Goal: Task Accomplishment & Management: Manage account settings

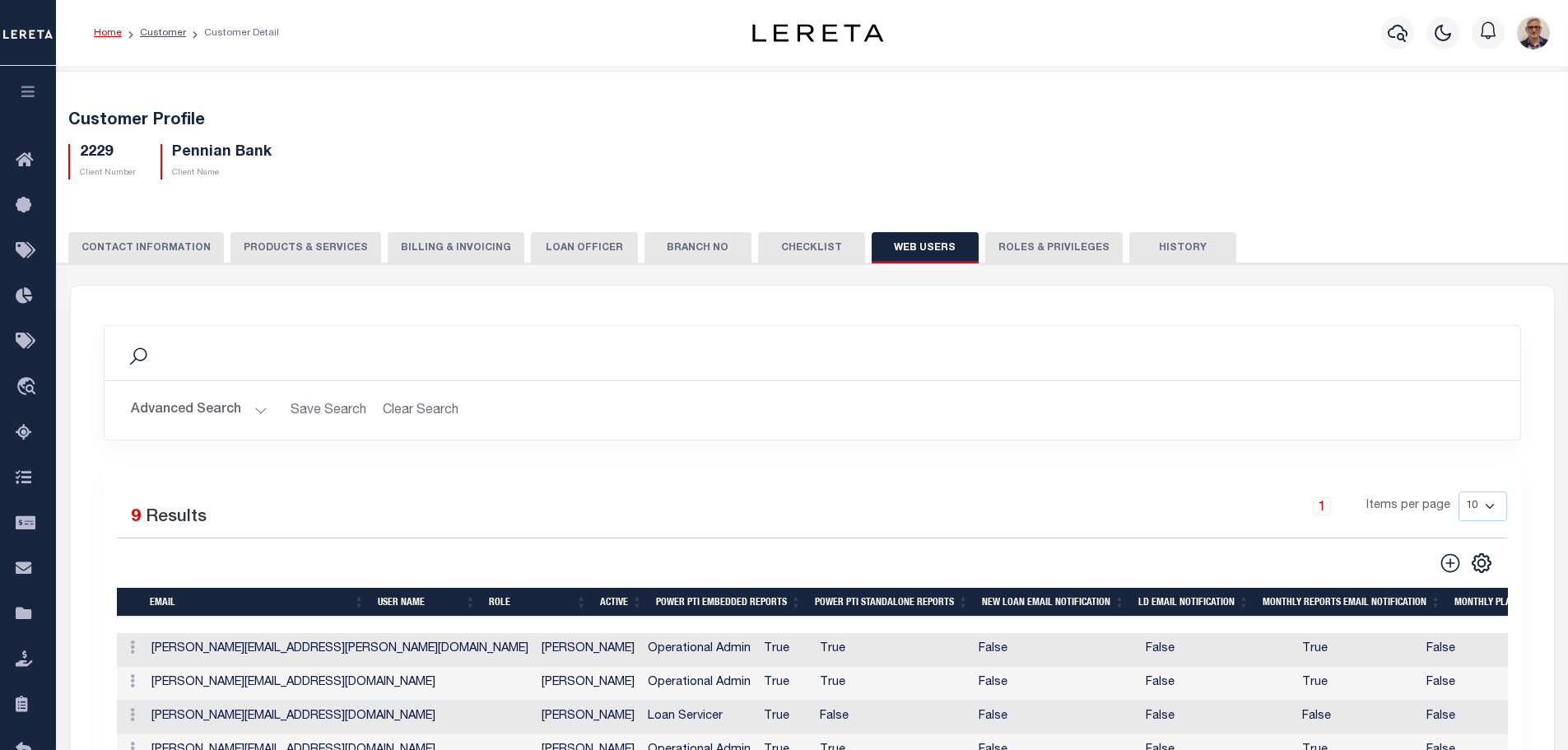
scroll to position [247, 0]
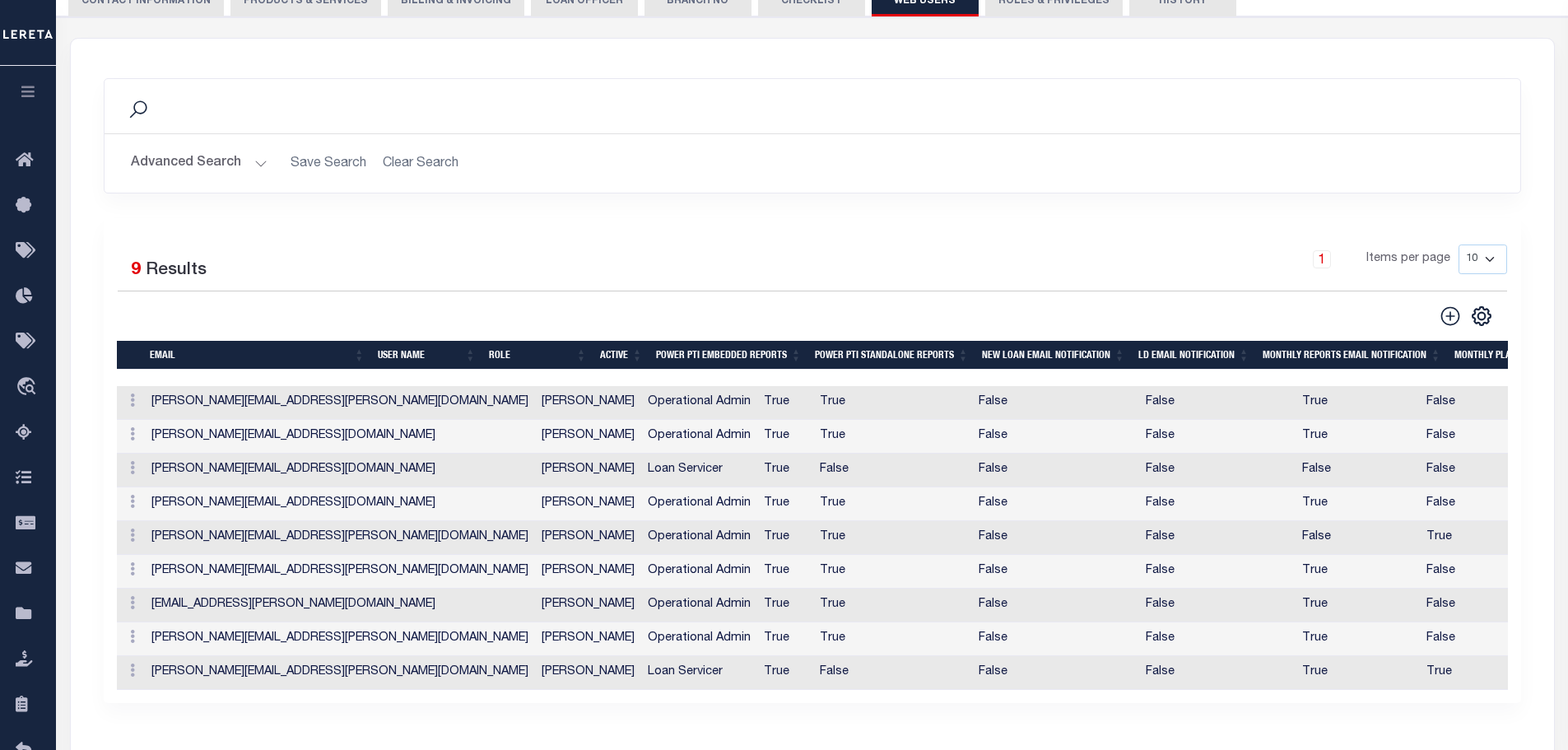
click at [290, 8] on button "PRODUCTS & SERVICES" at bounding box center [306, 1] width 151 height 32
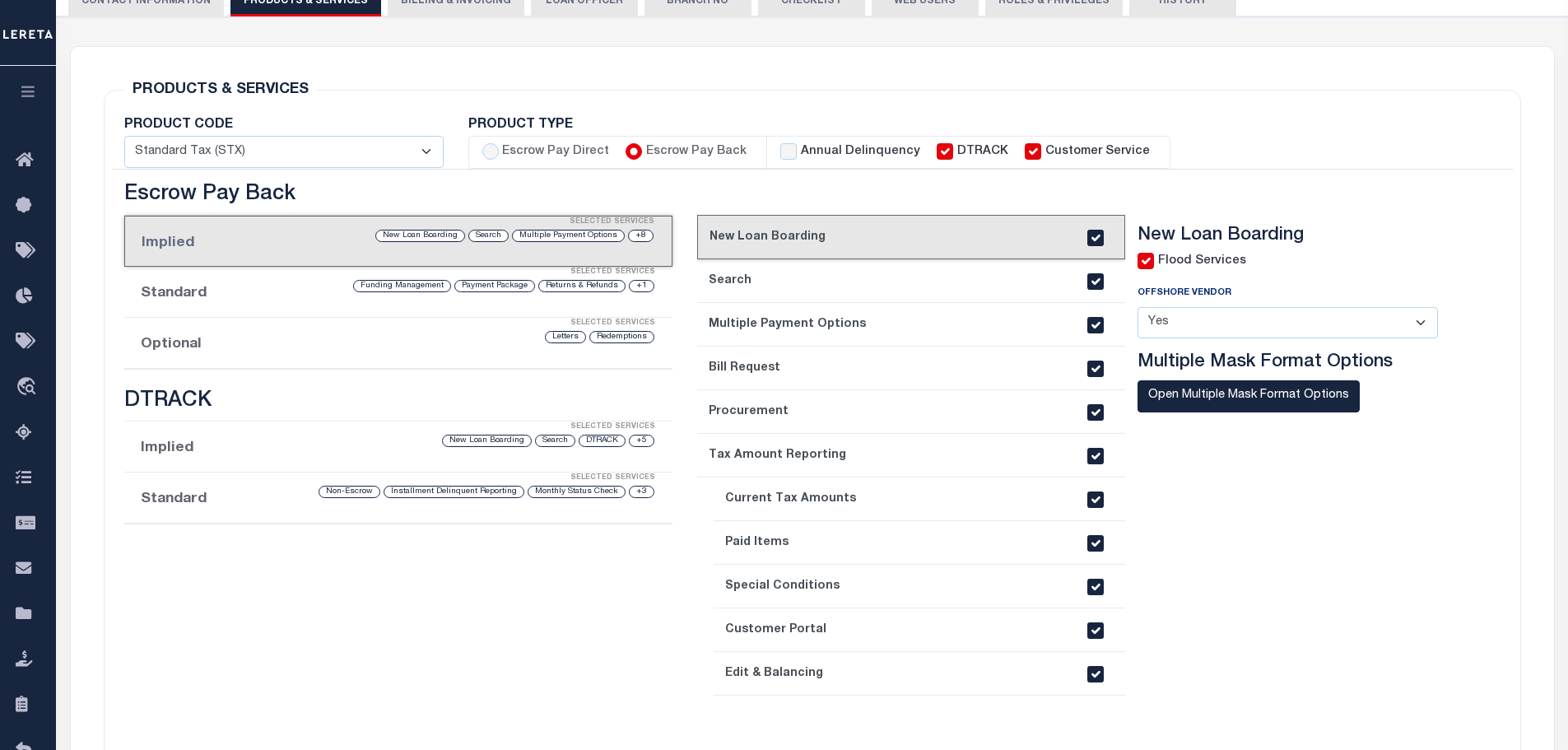
select select "STX"
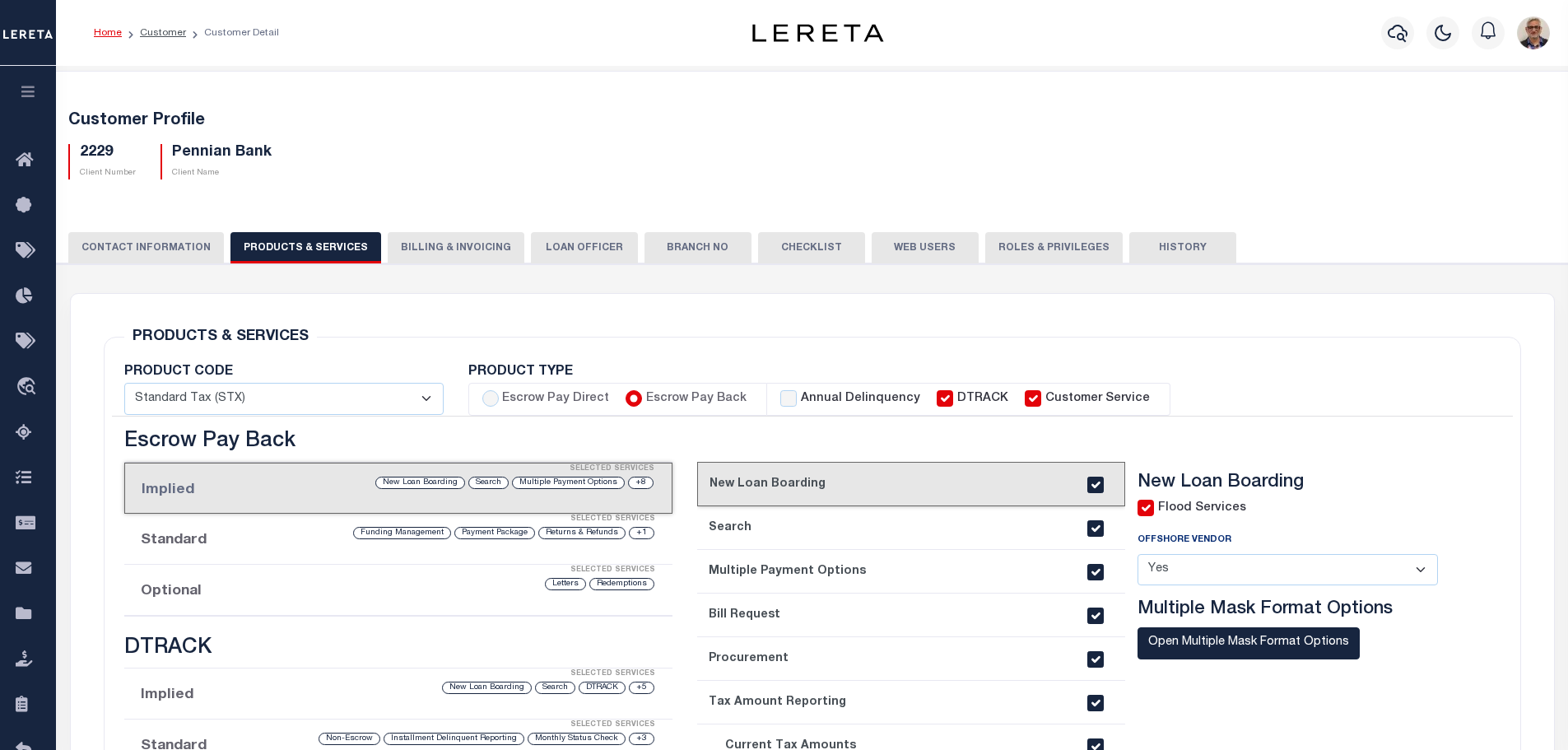
click at [174, 246] on button "CONTACT INFORMATION" at bounding box center [146, 248] width 156 height 32
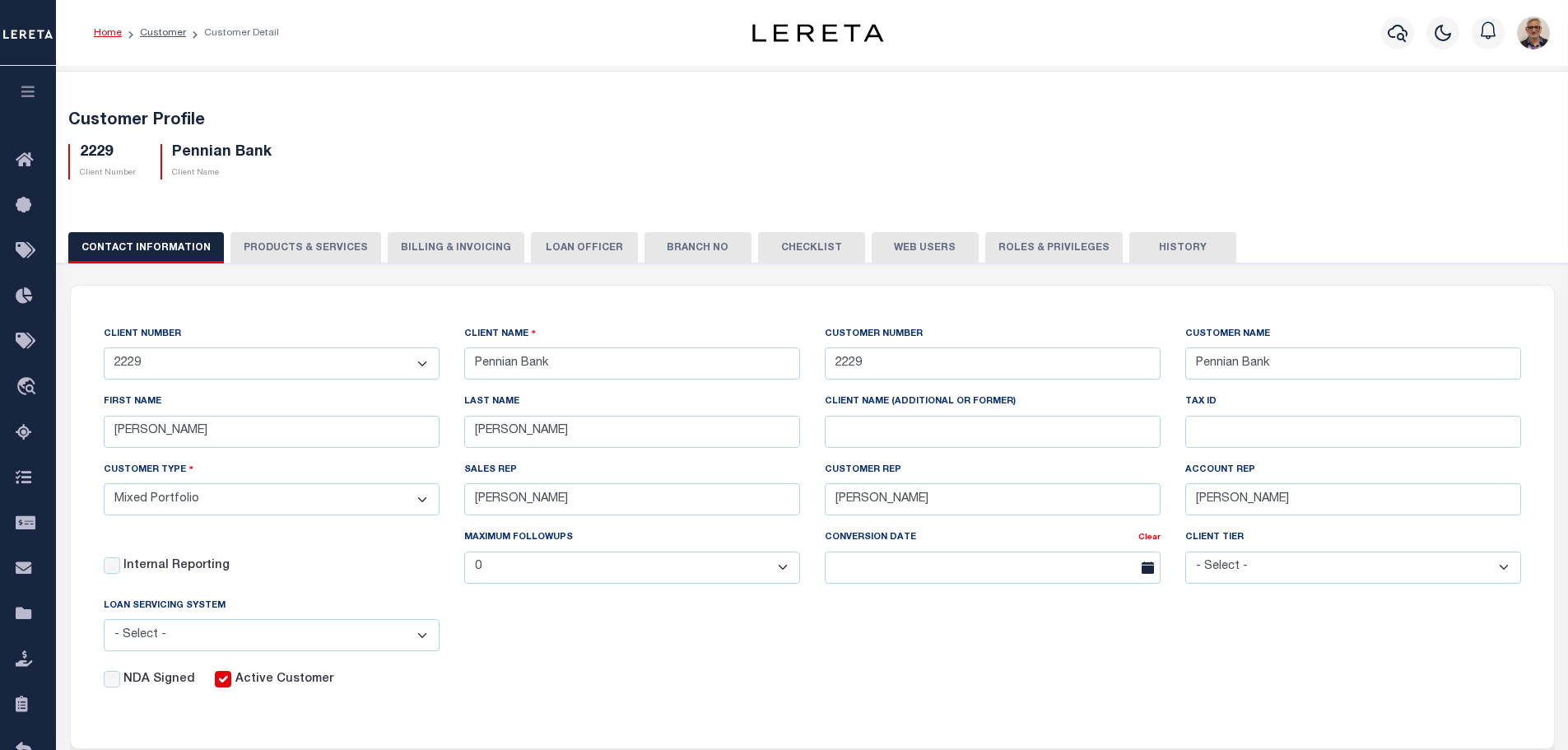
scroll to position [247, 0]
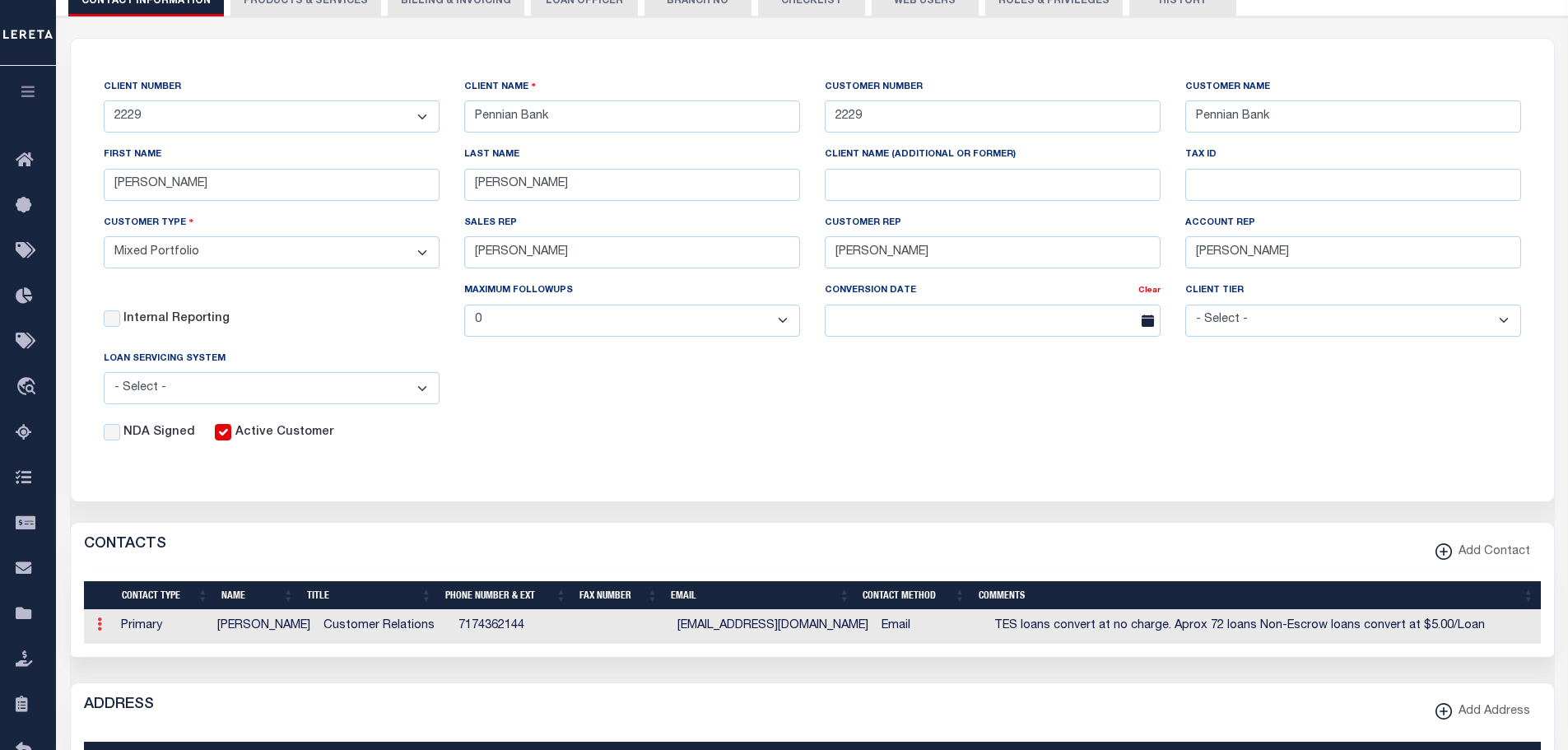
click at [103, 630] on link at bounding box center [99, 626] width 18 height 13
click at [125, 679] on link "Edit" at bounding box center [129, 677] width 75 height 27
select select
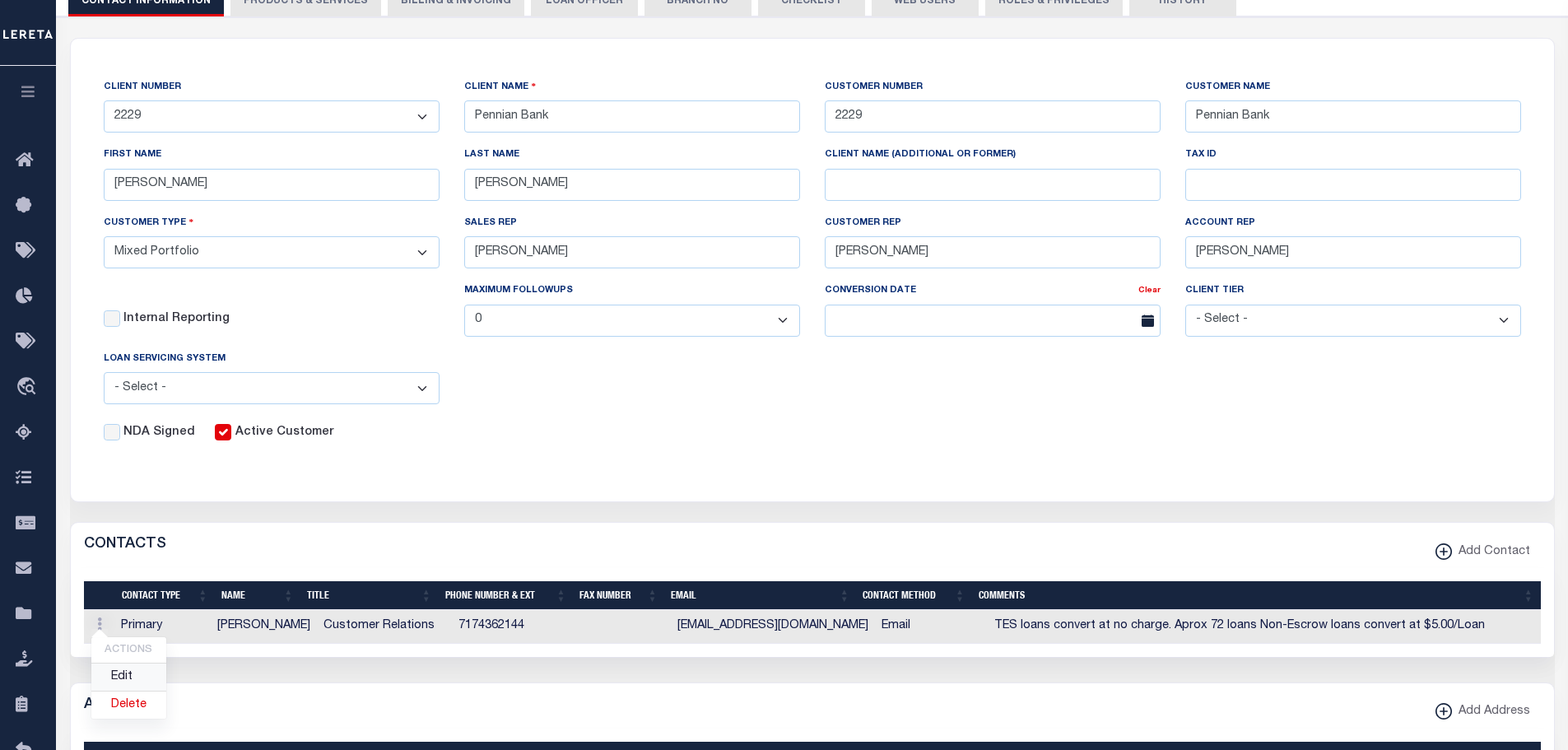
select select
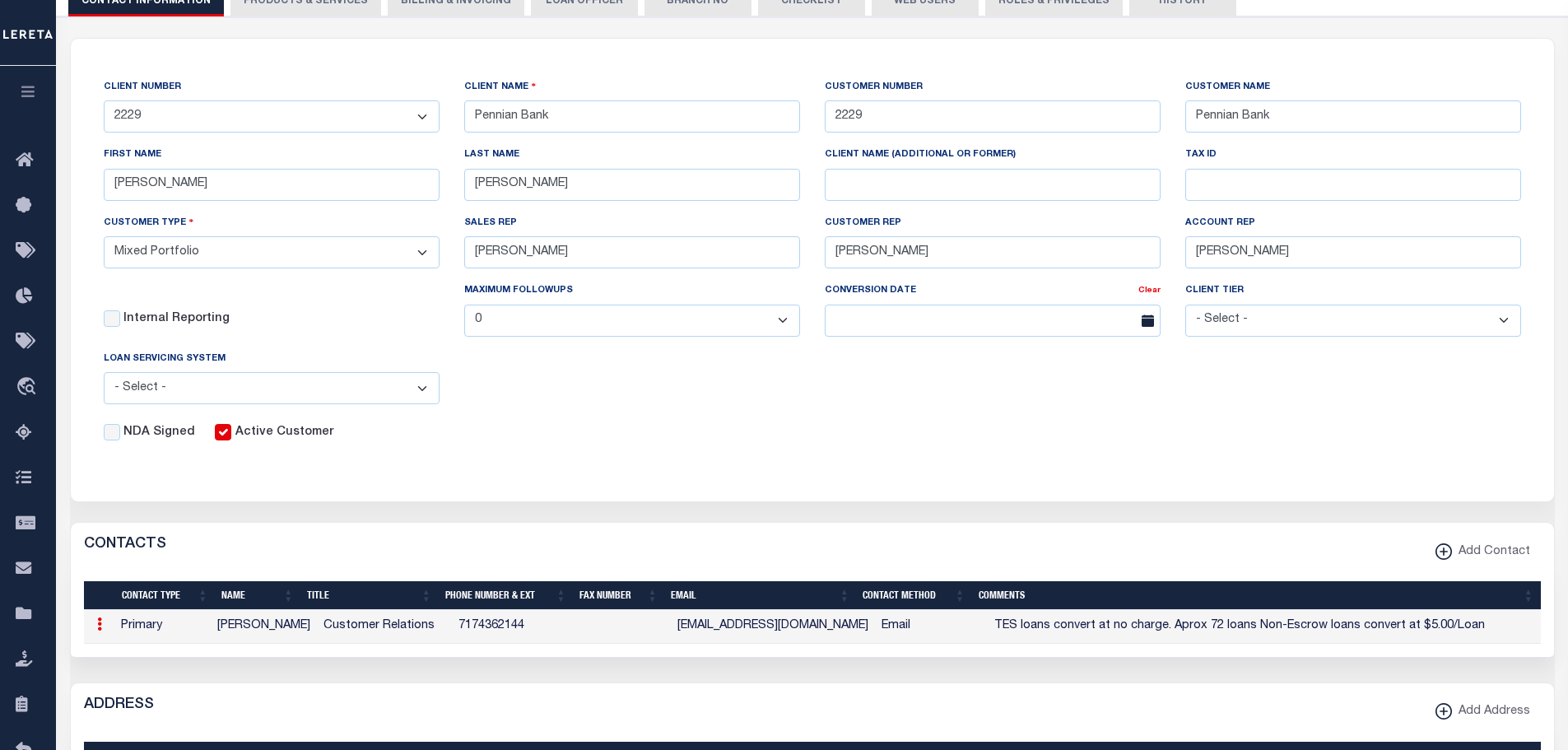
select select "1"
select select "4"
type input "Jim"
type input "Cordell"
select select "7"
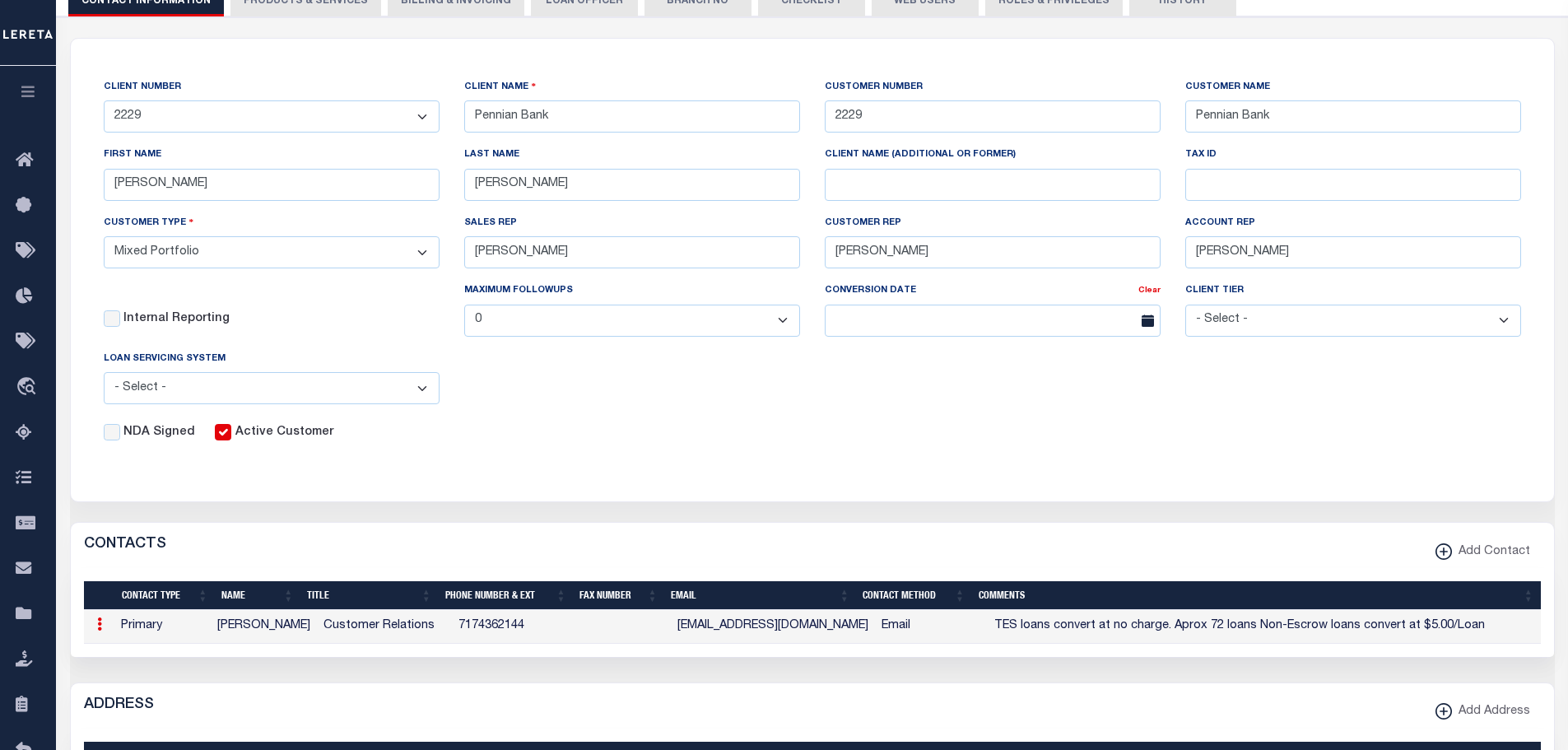
type input "7174362144"
type input "loanservicing@Pennian.bank"
select select "2"
type textarea "TES loans convert at no charge. Aprox 72 loans Non-Escrow loans convert at $5.0…"
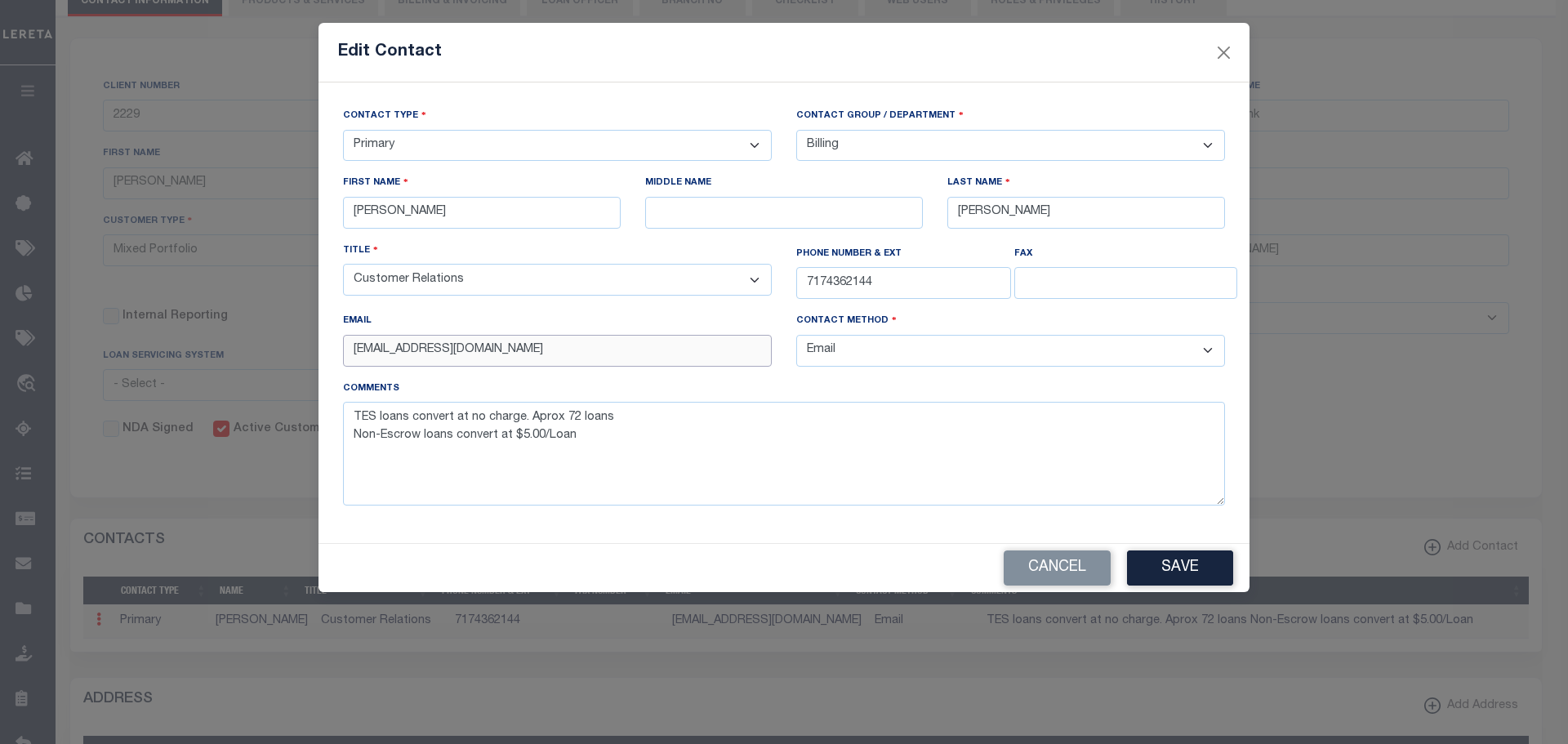
click at [375, 354] on input "loanservicing@Pennian.bank" at bounding box center [557, 350] width 428 height 32
type input "loan.servicing@Pennian.bank"
click at [1141, 569] on button "Save" at bounding box center [1180, 568] width 106 height 35
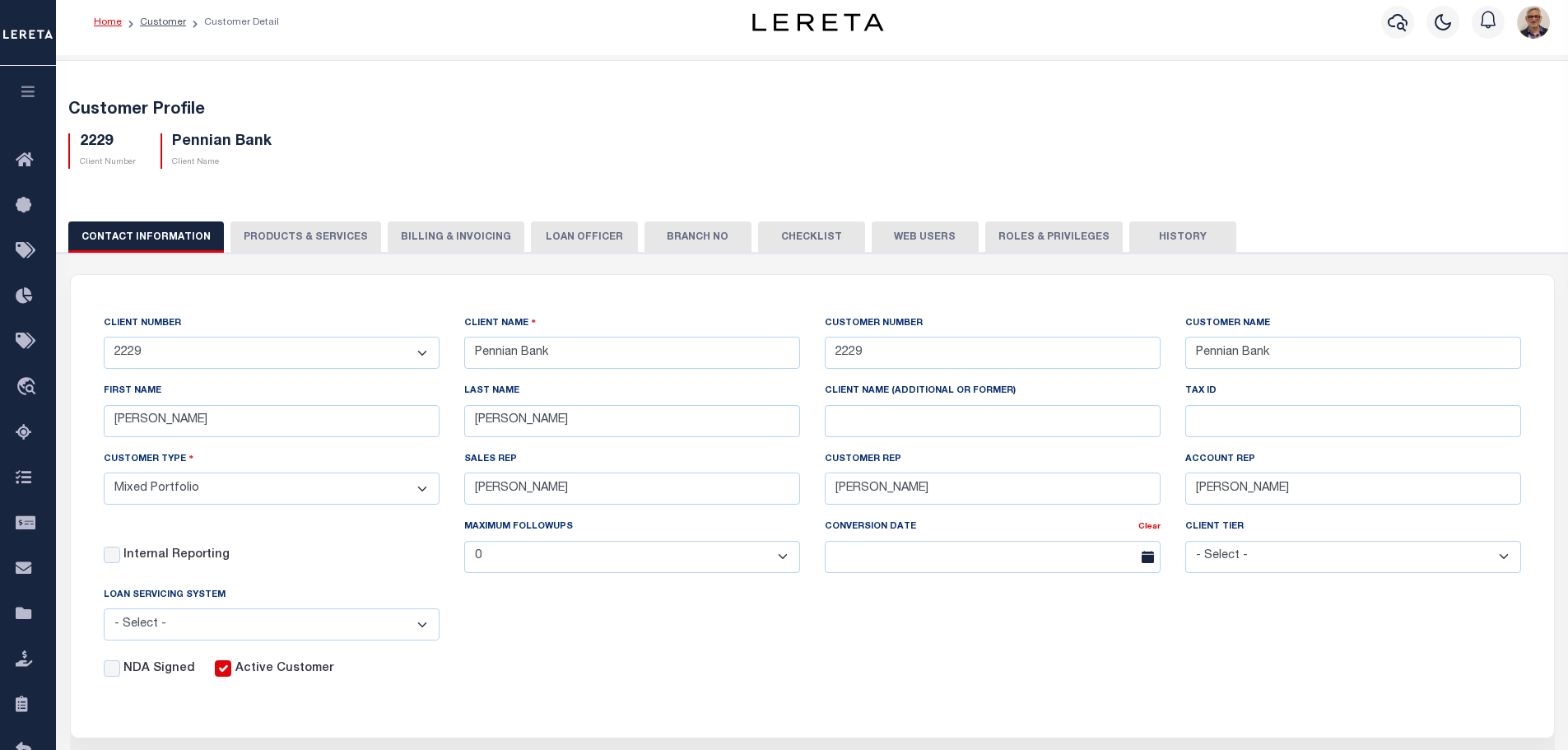
scroll to position [0, 0]
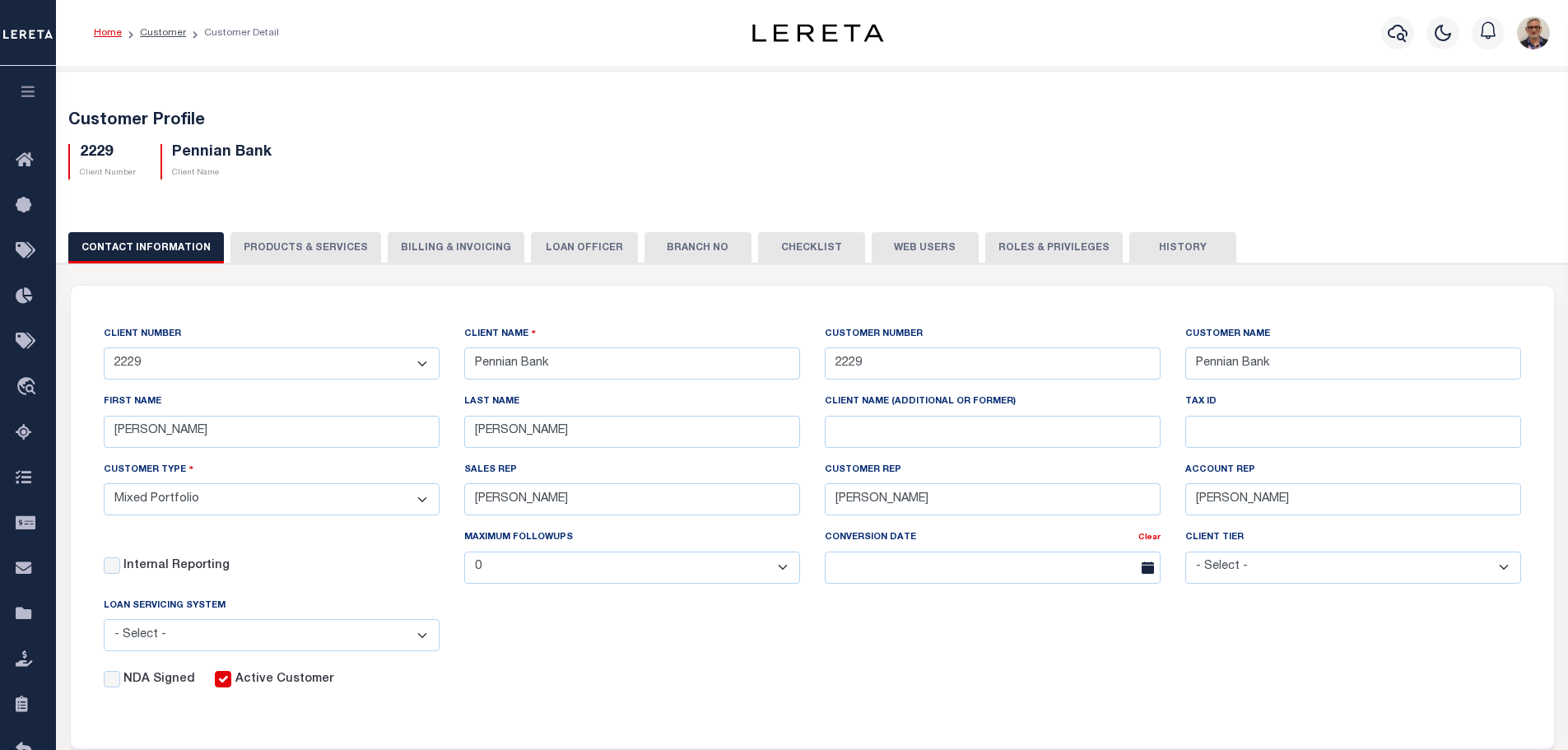
click at [685, 7] on div "Home Customer Customer Detail Profile Sign out" at bounding box center [812, 32] width 1513 height 66
click at [449, 255] on button "Billing & Invoicing" at bounding box center [456, 248] width 137 height 32
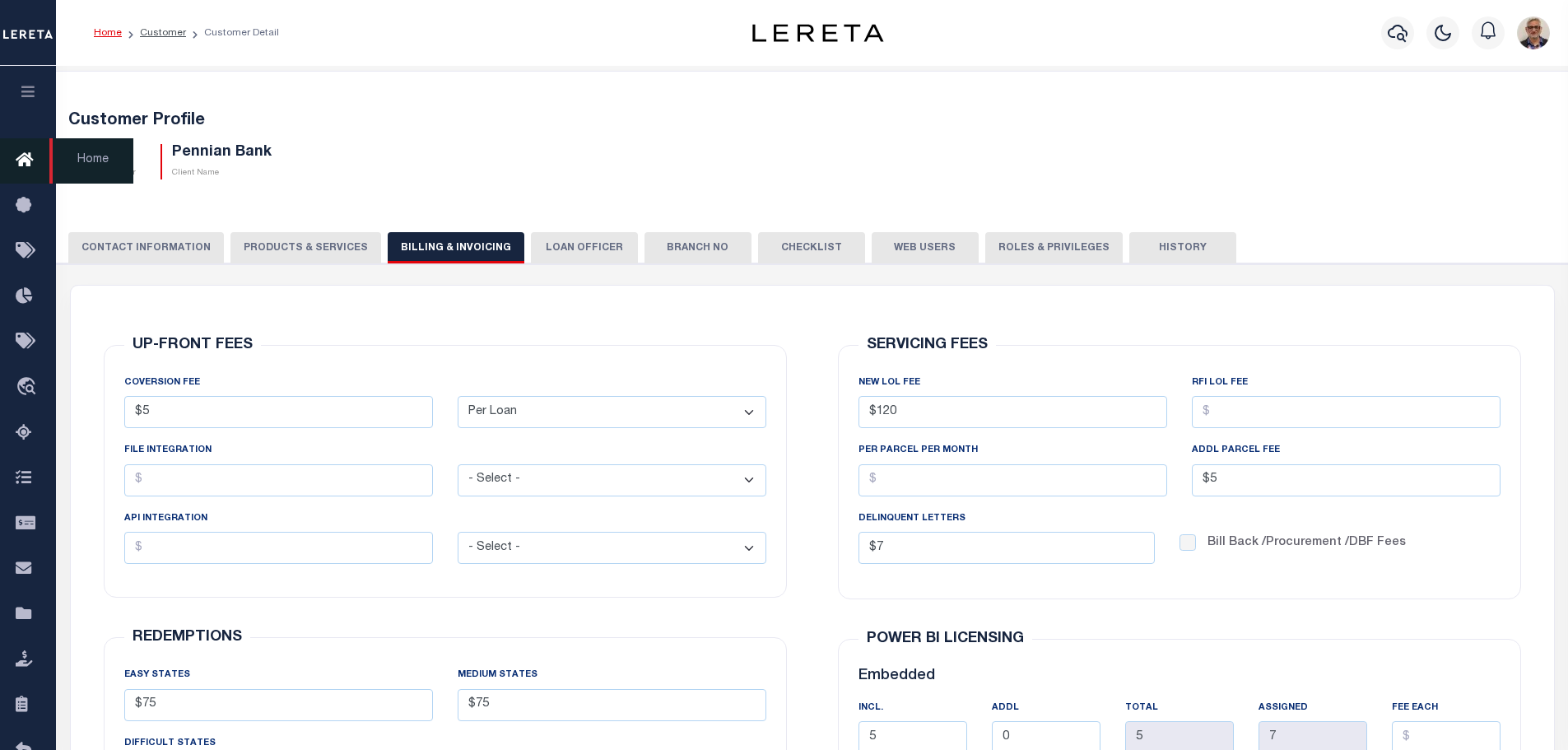
click at [22, 159] on icon at bounding box center [29, 160] width 26 height 20
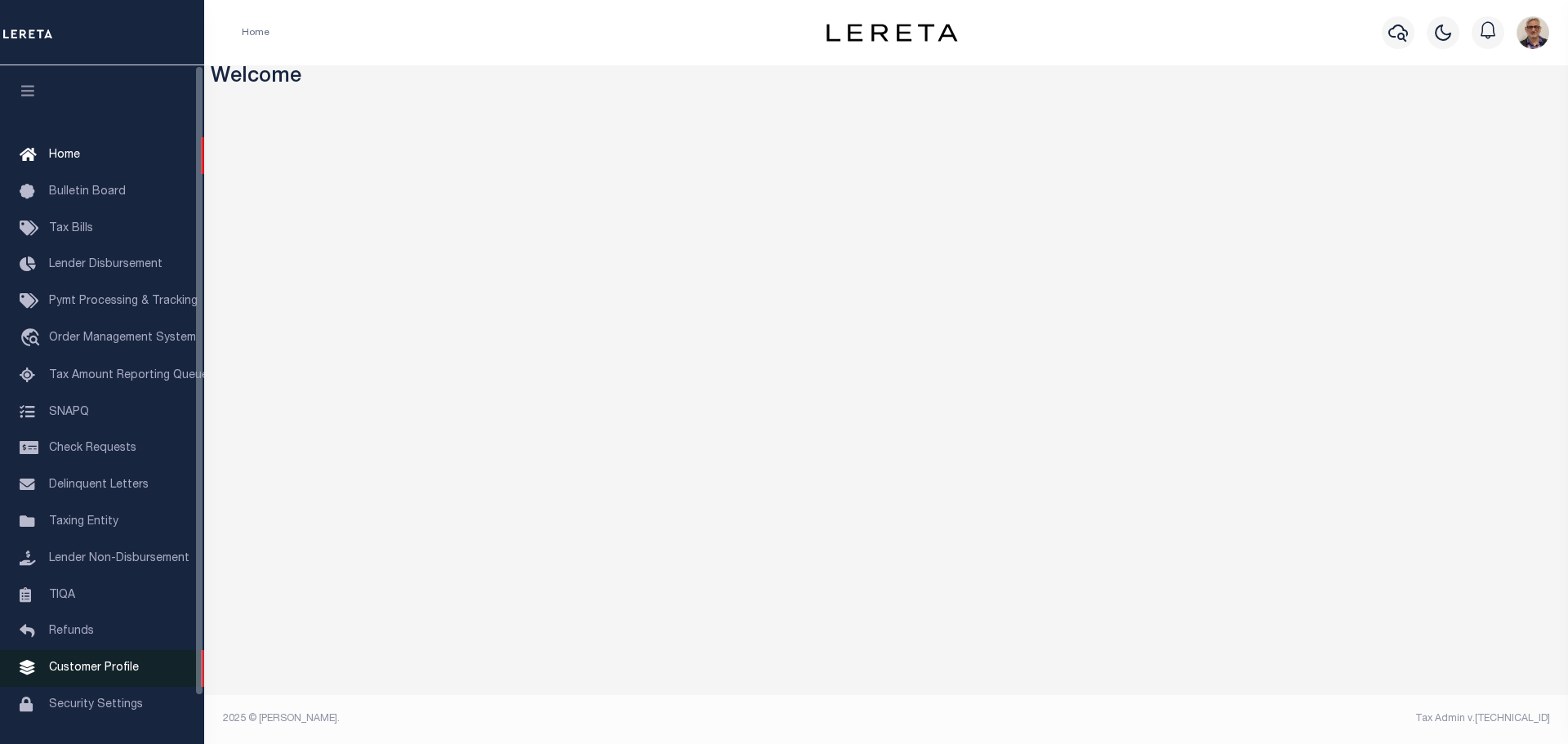
click at [89, 674] on span "Customer Profile" at bounding box center [93, 668] width 89 height 11
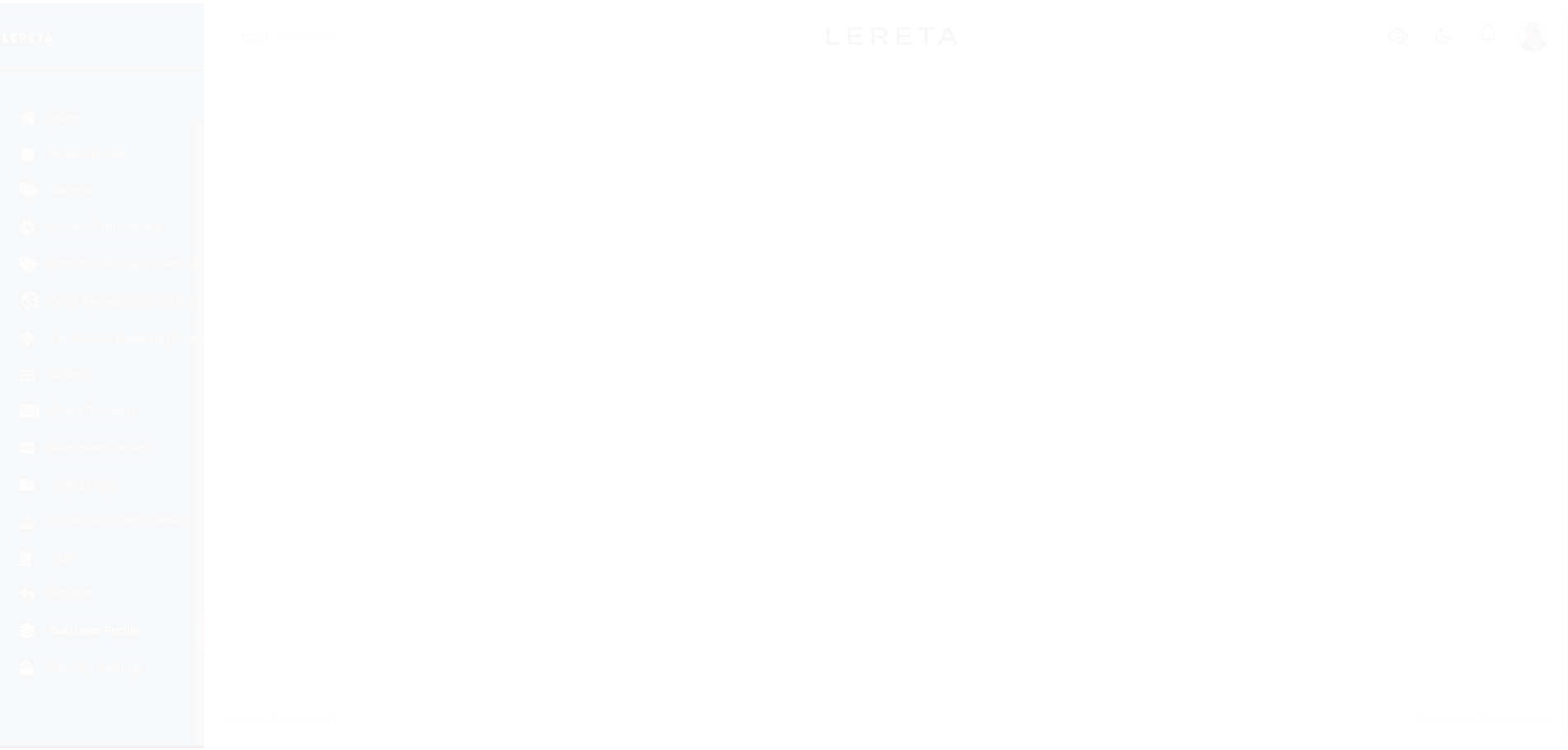
scroll to position [52, 0]
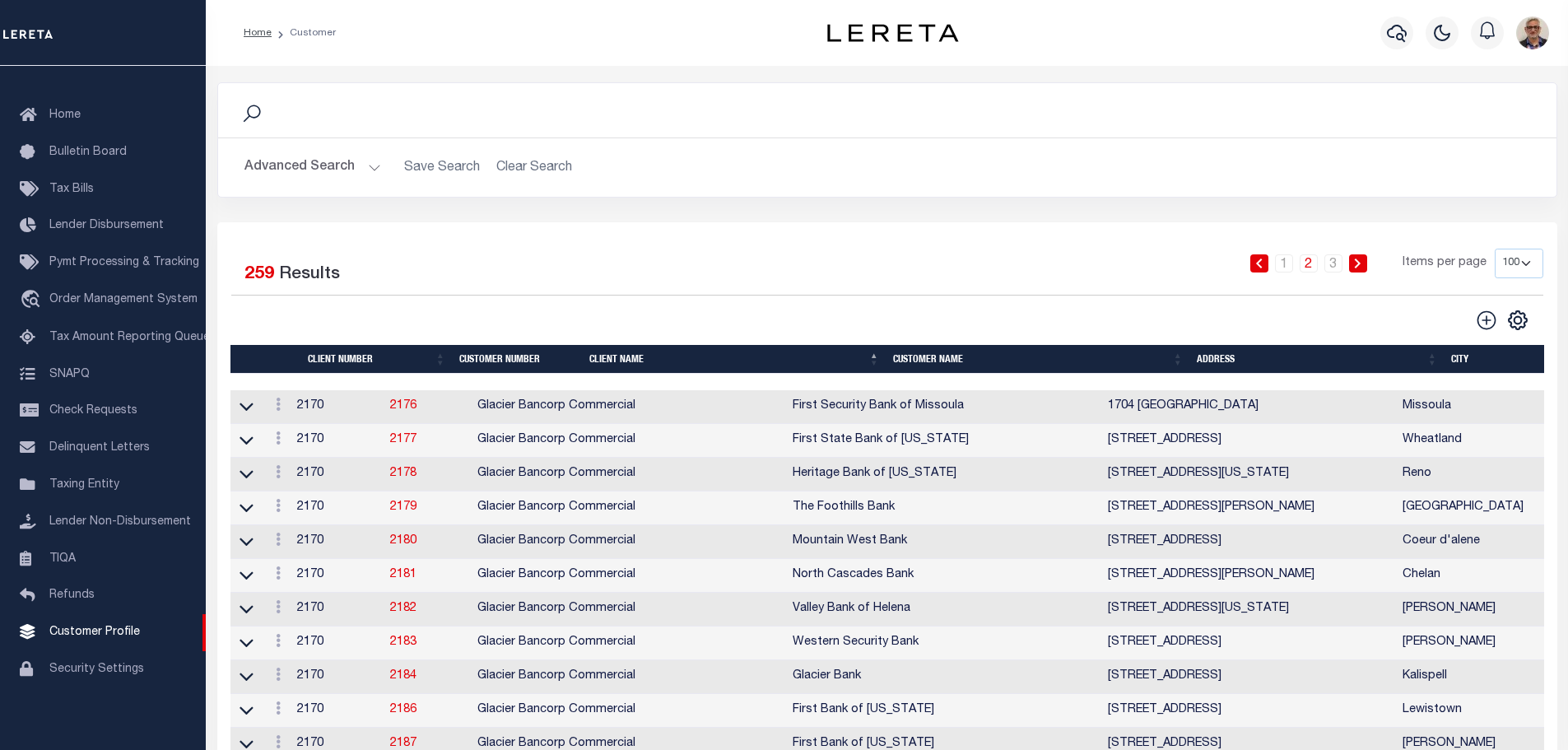
click at [938, 350] on th "Customer Name" at bounding box center [1038, 359] width 304 height 29
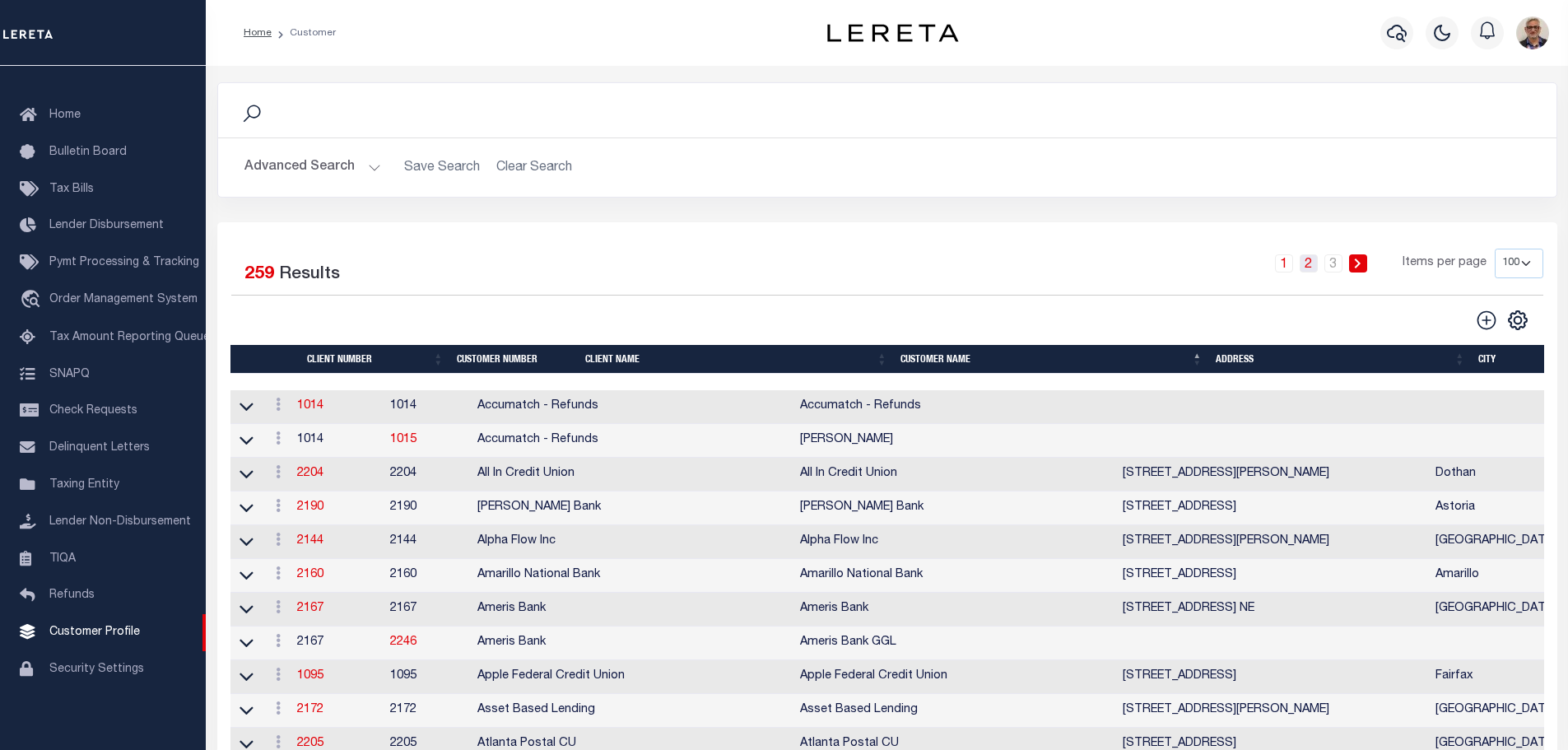
click at [1313, 268] on link "2" at bounding box center [1309, 263] width 18 height 18
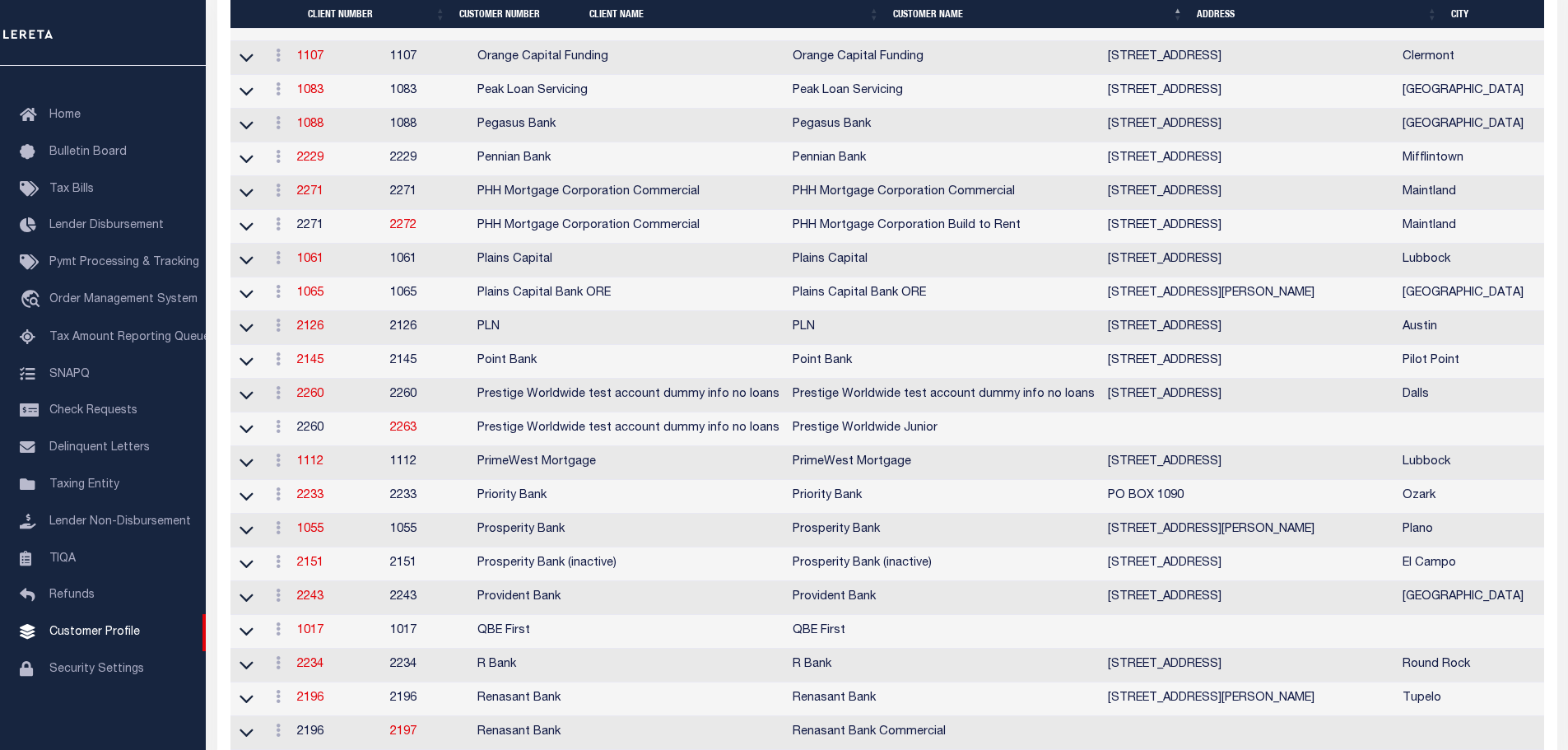
scroll to position [2471, 0]
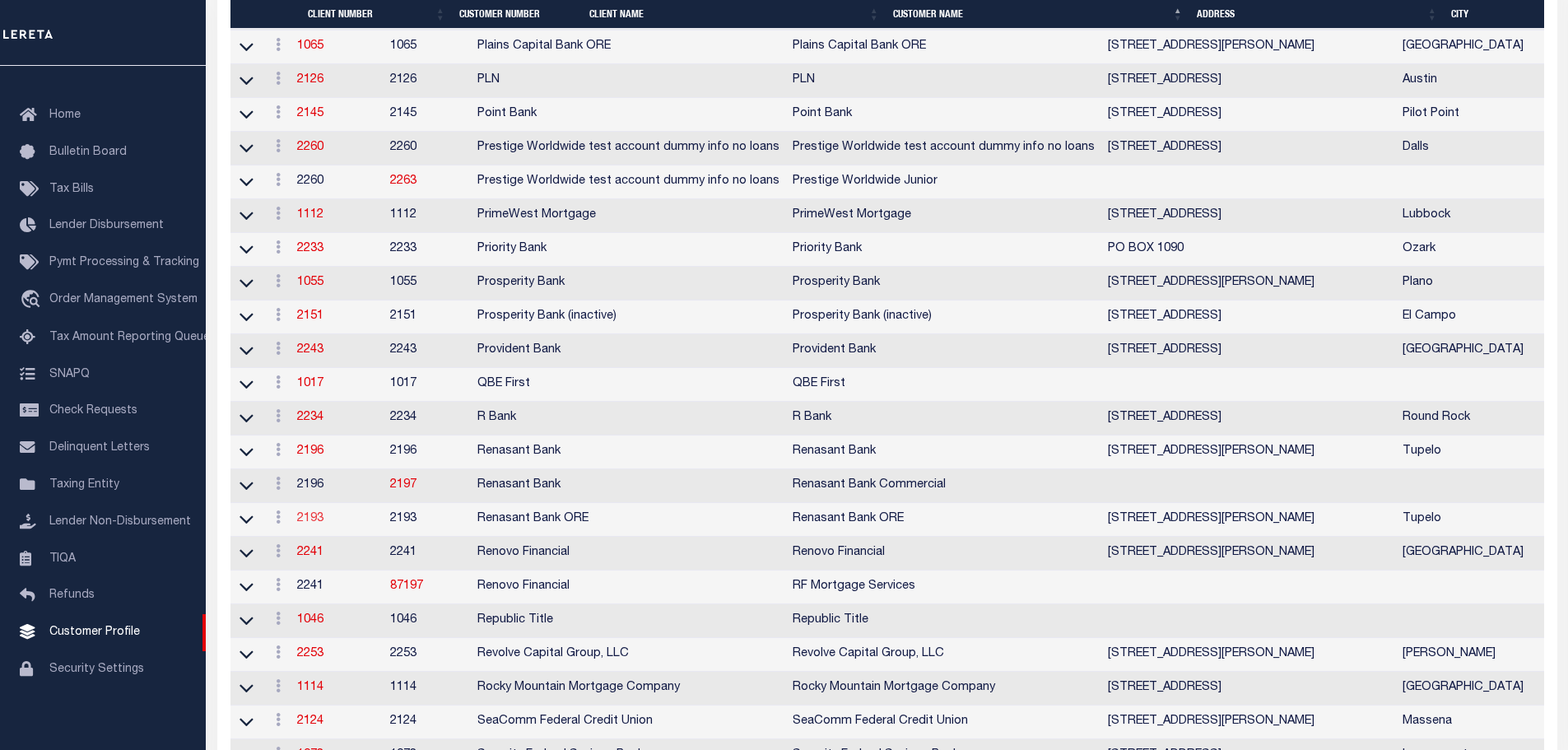
click at [315, 525] on link "2193" at bounding box center [310, 519] width 26 height 11
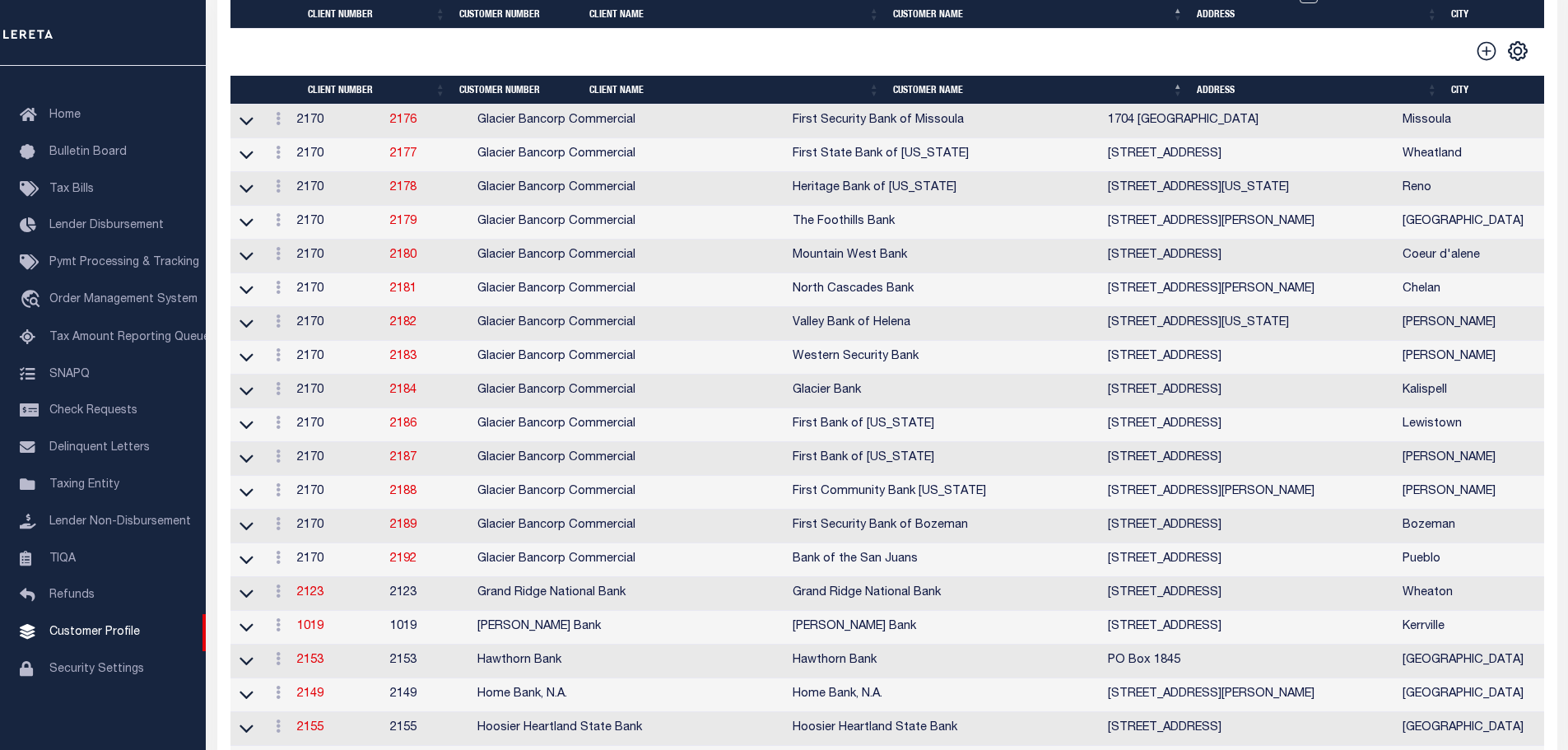
select select
type input "Renasant Bank ORE"
type input "2193"
type input "Renasant Bank ORE"
type input "Kent"
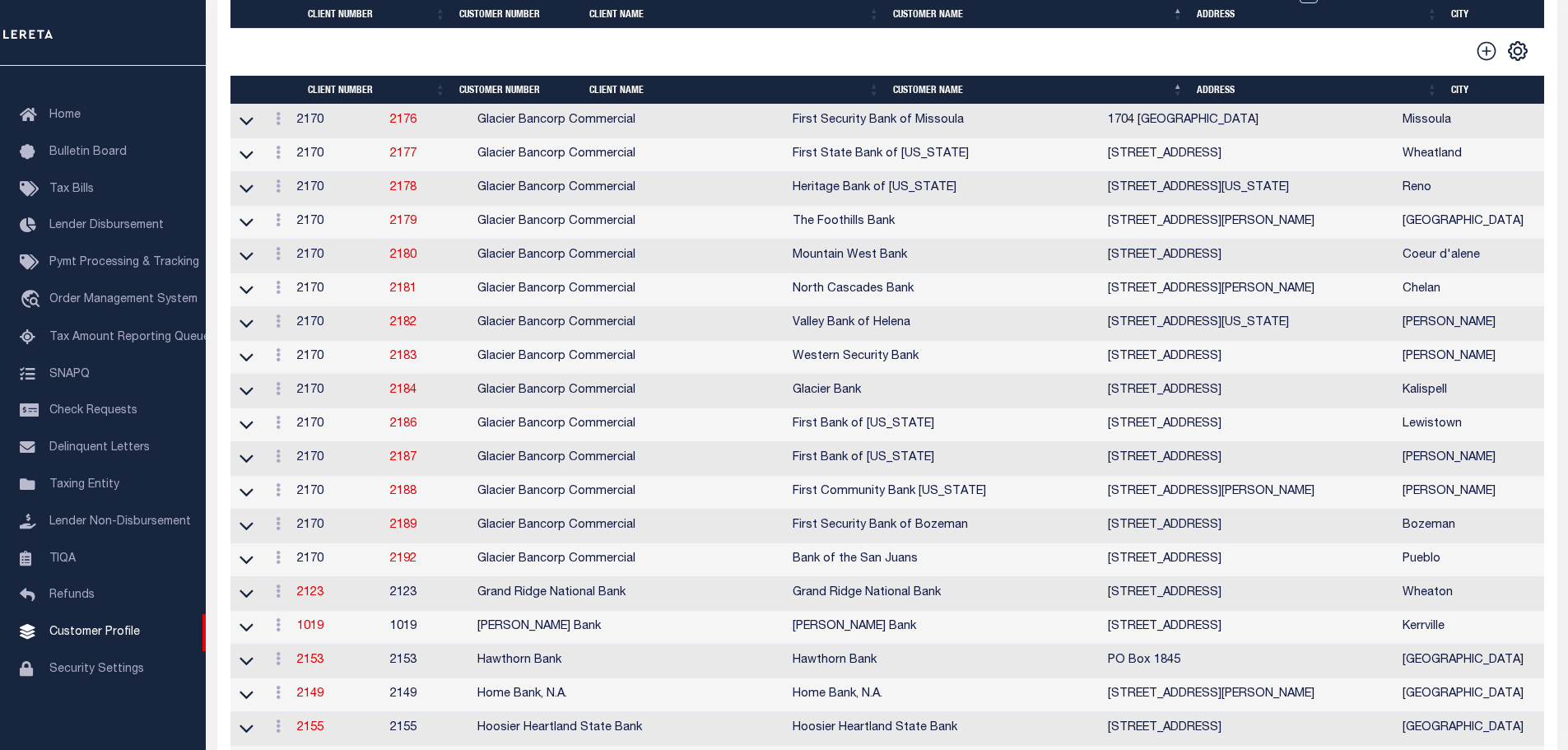
type input "[PERSON_NAME]"
select select "Mixed Portfolio"
type input "[PERSON_NAME]"
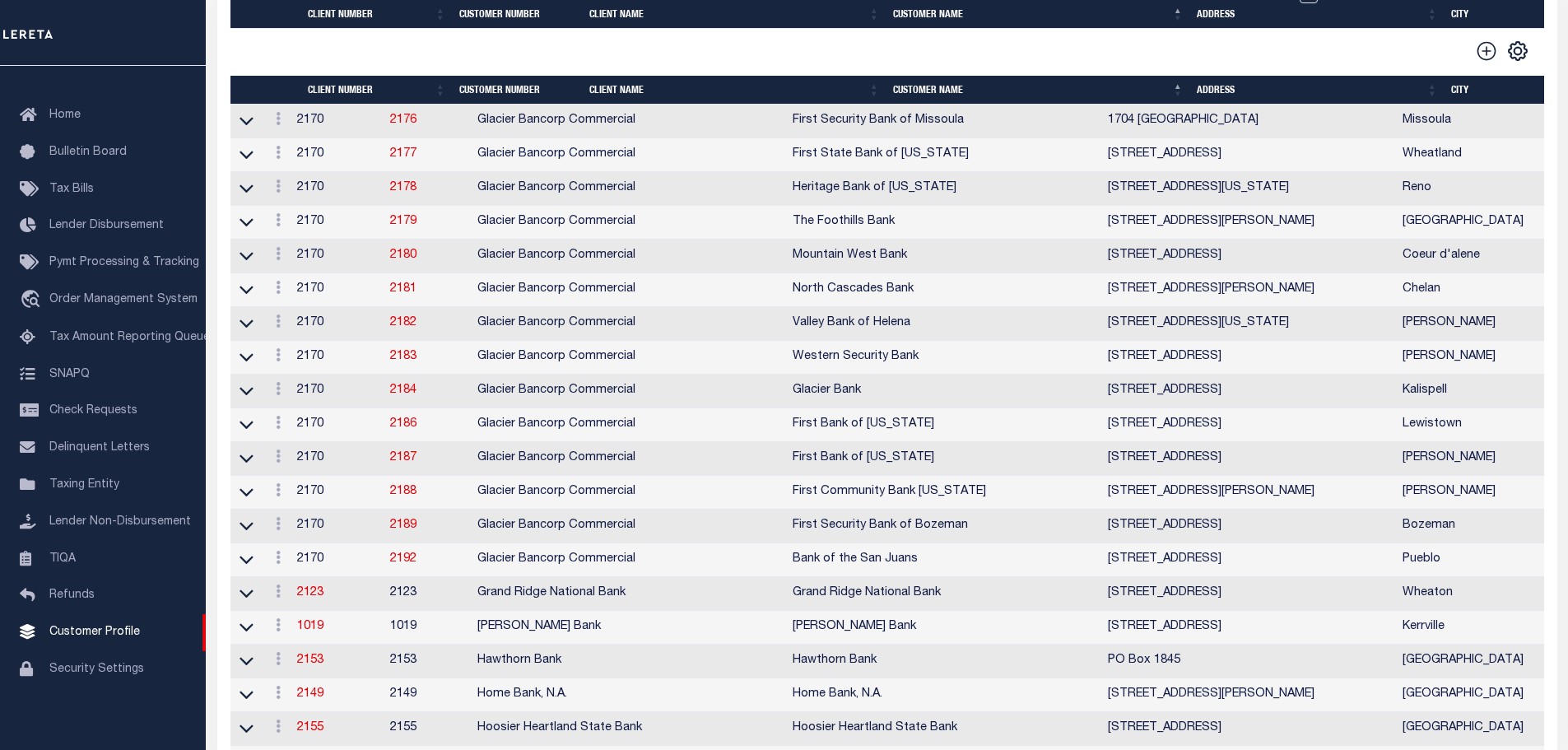
checkbox input "true"
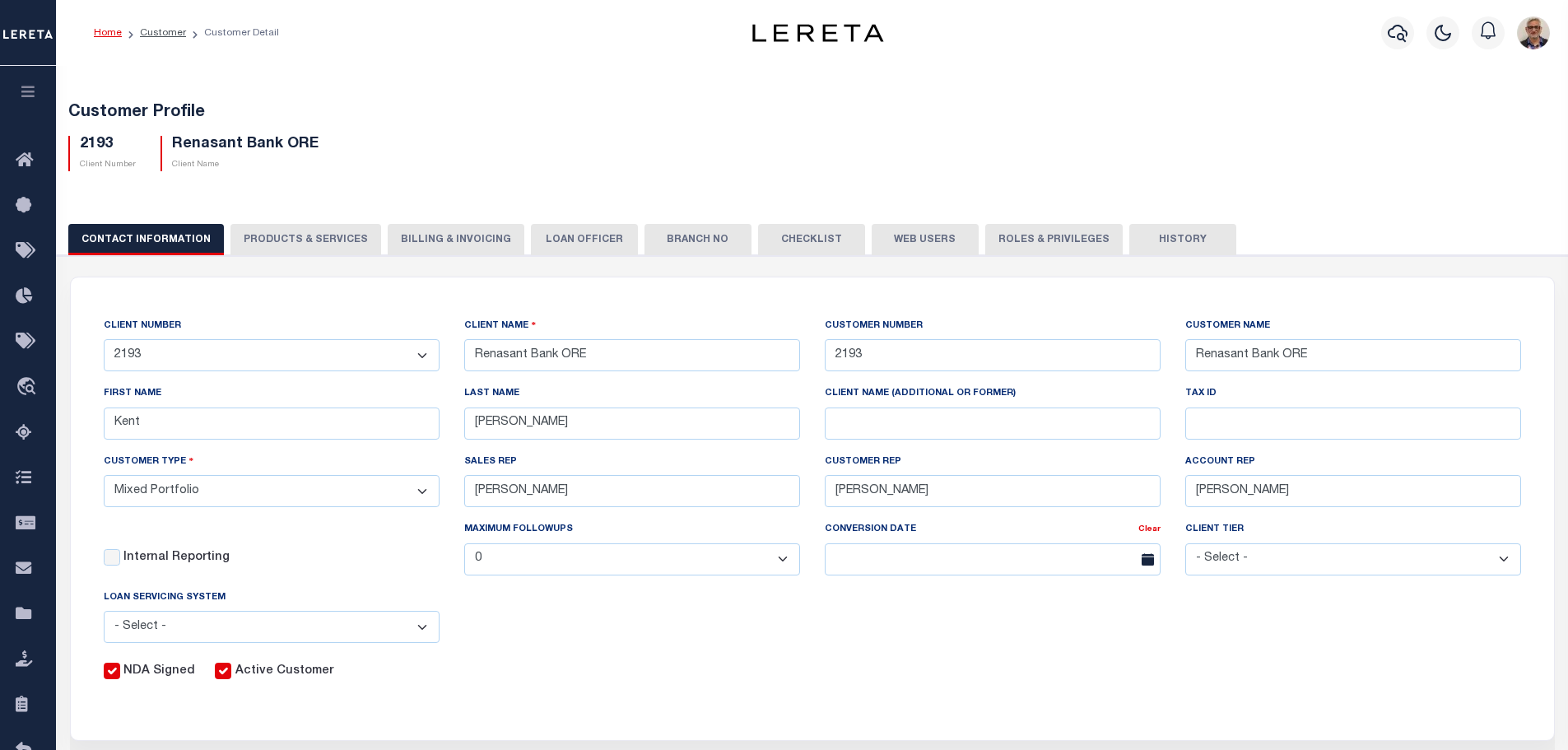
click at [421, 239] on button "Billing & Invoicing" at bounding box center [456, 240] width 137 height 32
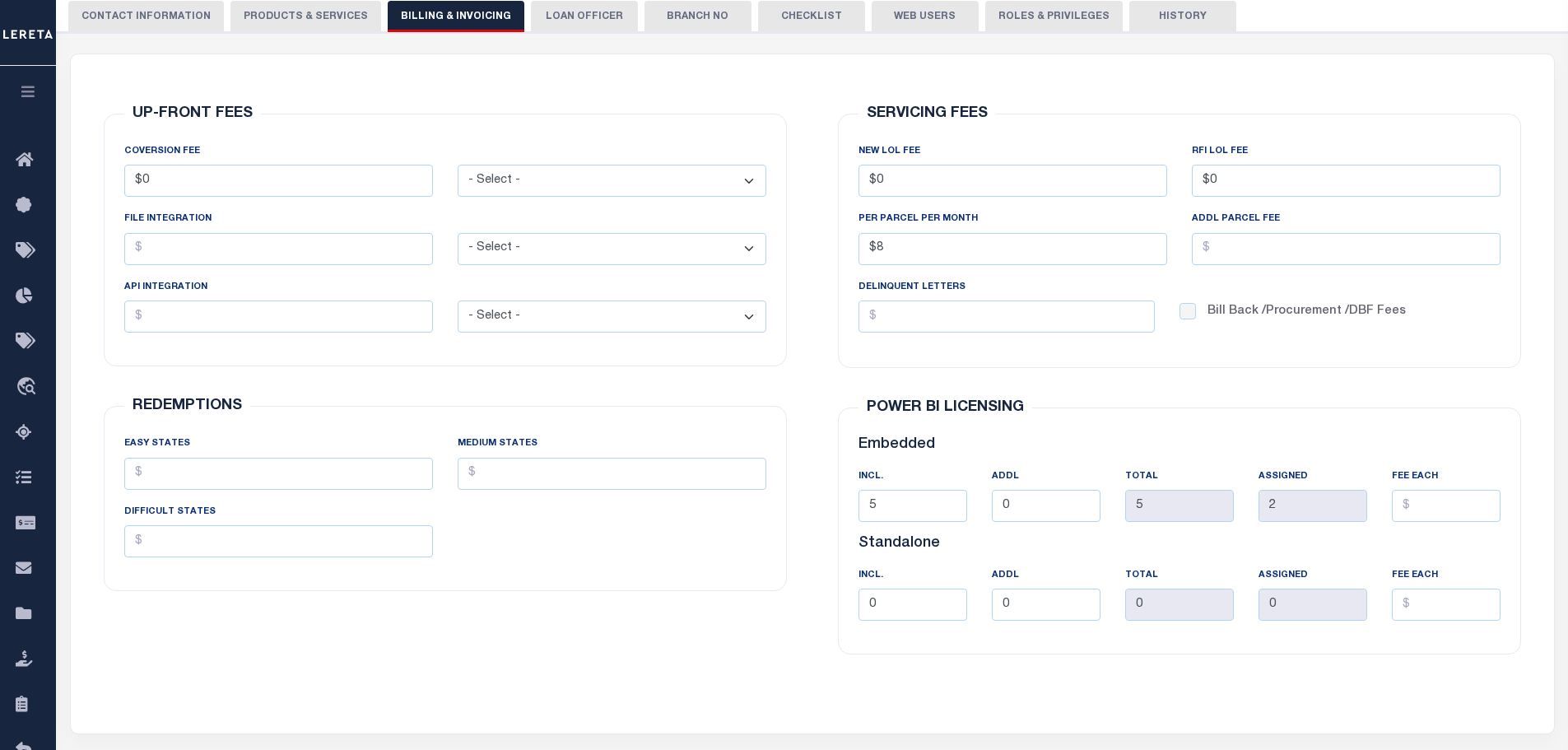
scroll to position [247, 0]
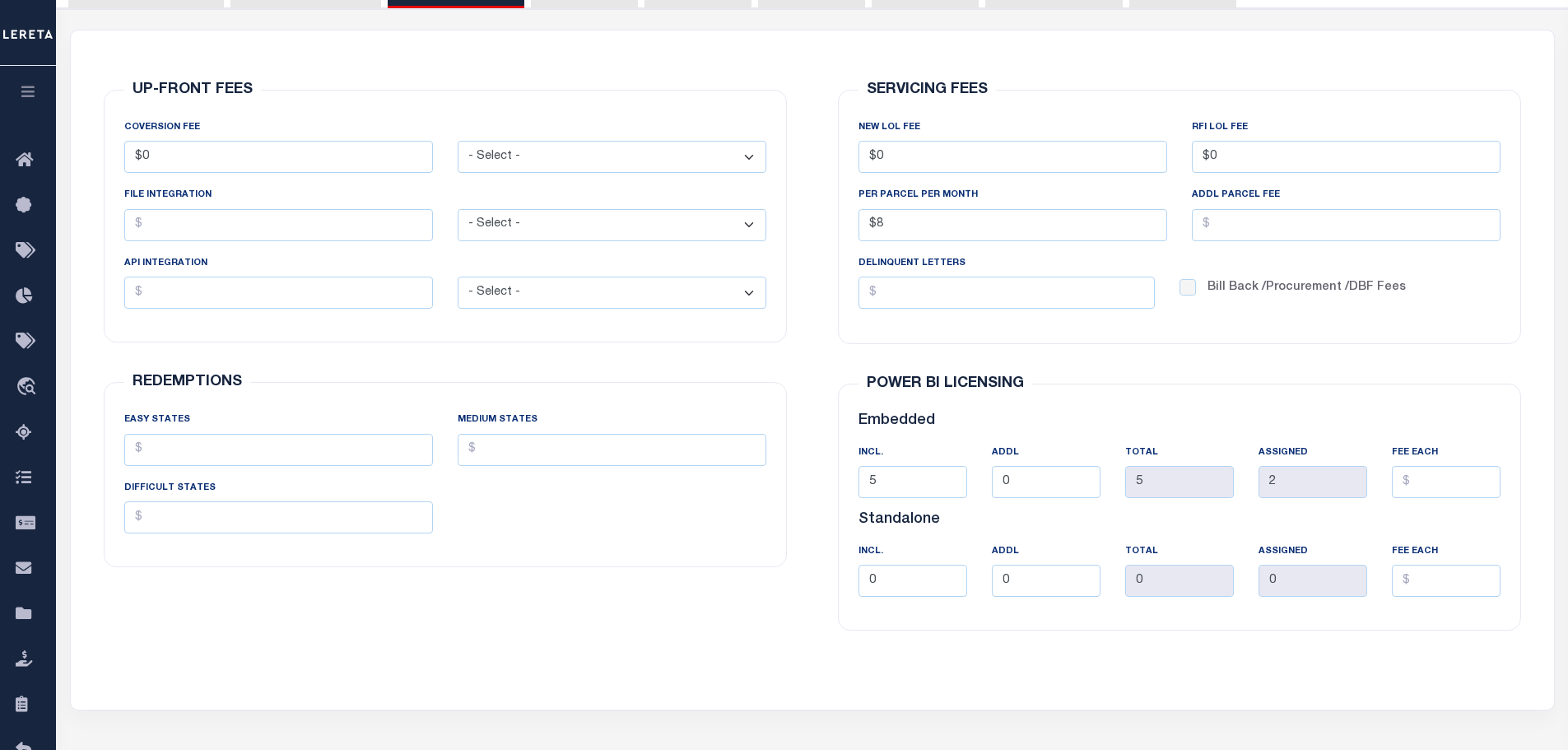
click at [969, 736] on div "CLIENT NUMBER - Self Parent - 1011 1012 1013 1014 1016 1017 1018 1019 1035 1036…" at bounding box center [812, 379] width 1528 height 744
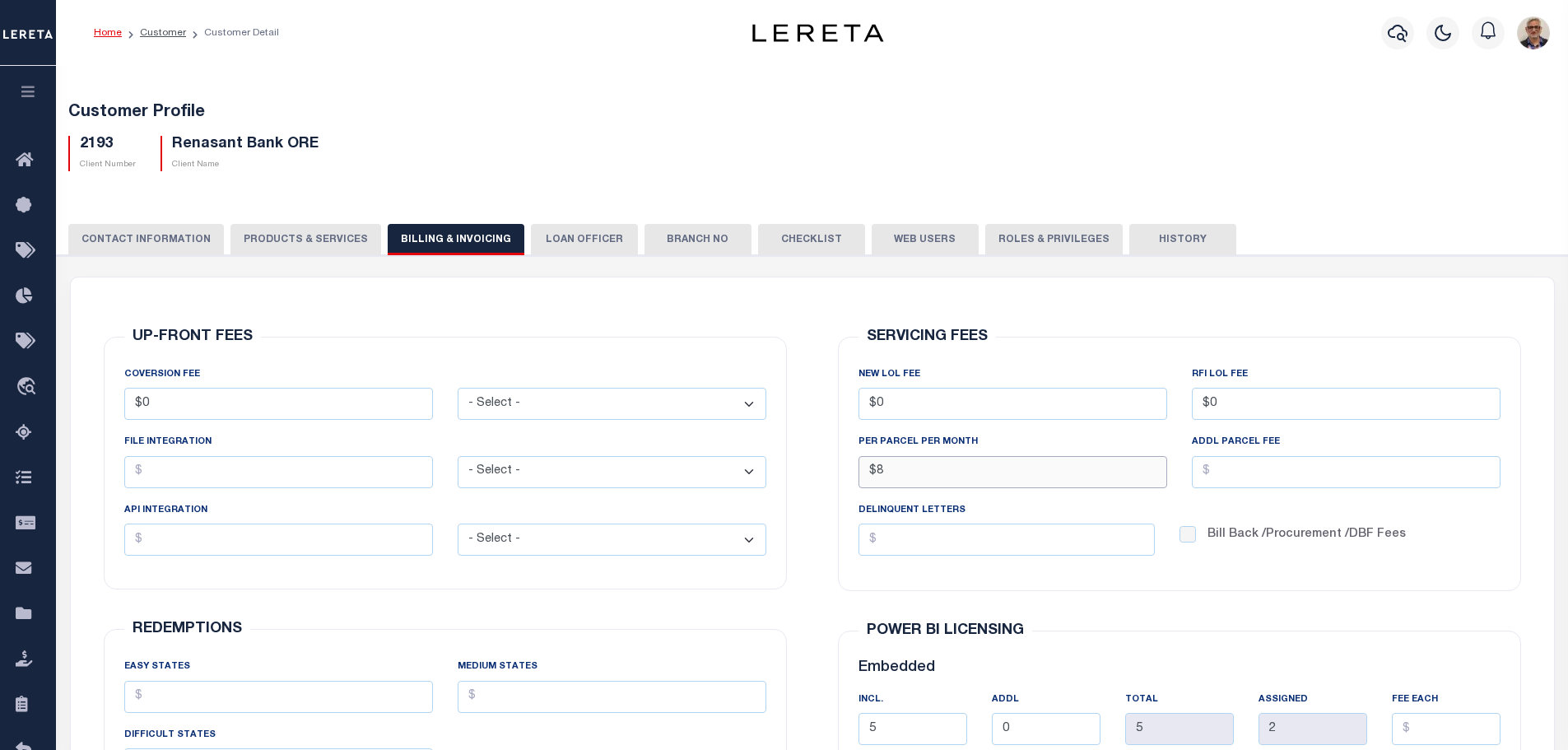
drag, startPoint x: 886, startPoint y: 474, endPoint x: 823, endPoint y: 471, distance: 63.1
click at [823, 471] on div "SERVICING FEES NEW LOL FEE $0 RFI LOL Fee $0 PER PARCEL PER MONTH $8 ADDL PARCE…" at bounding box center [1180, 607] width 734 height 660
click at [886, 475] on input "$8" at bounding box center [1013, 472] width 308 height 32
type input "$8.00"
